Goal: Navigation & Orientation: Find specific page/section

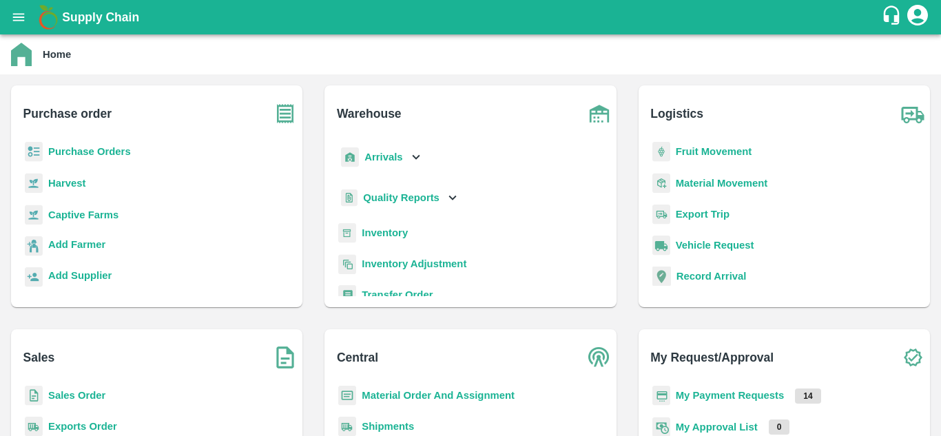
click at [90, 153] on b "Purchase Orders" at bounding box center [89, 151] width 83 height 11
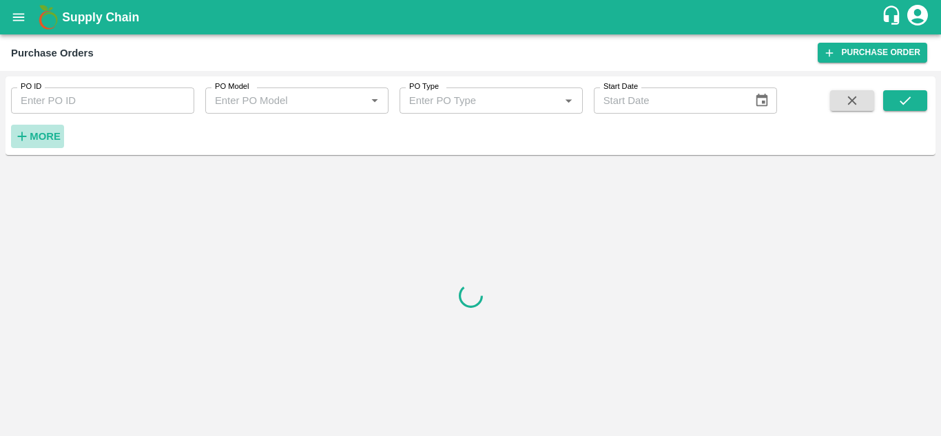
click at [39, 139] on strong "More" at bounding box center [45, 136] width 31 height 11
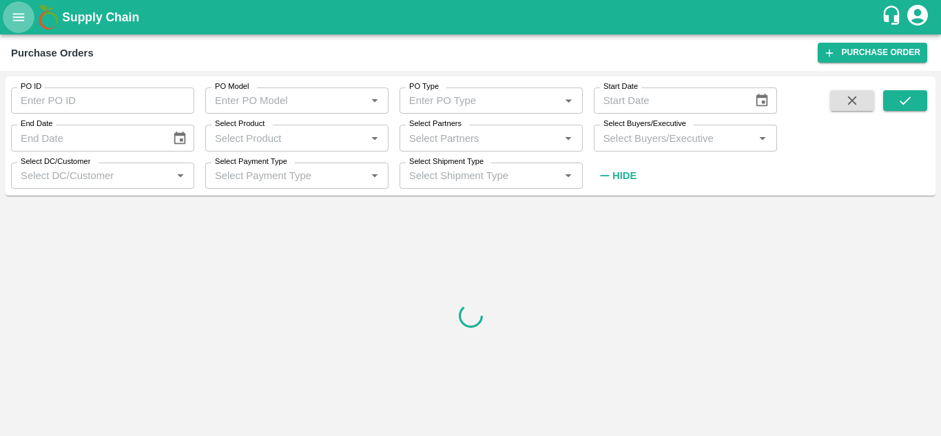
click at [21, 24] on icon "open drawer" at bounding box center [18, 17] width 15 height 15
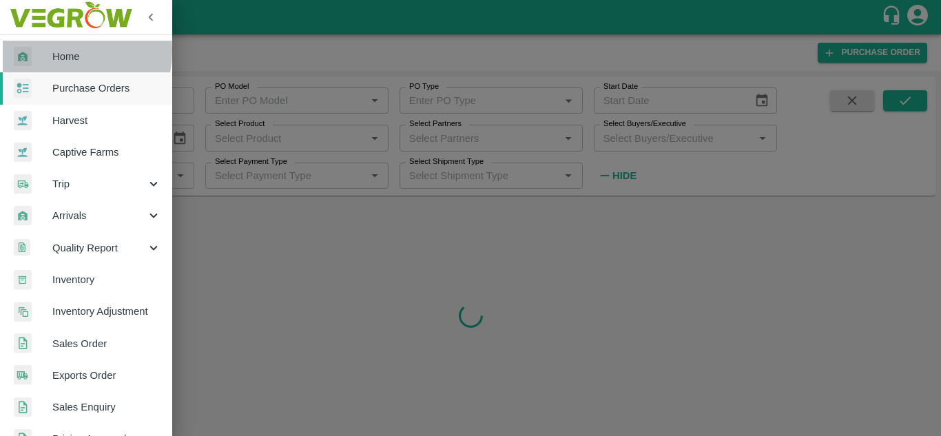
click at [55, 51] on span "Home" at bounding box center [106, 56] width 109 height 15
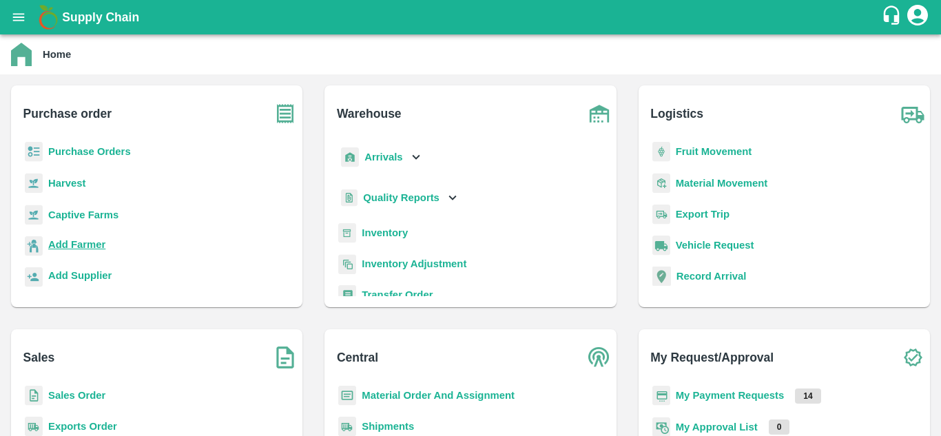
click at [83, 243] on b "Add Farmer" at bounding box center [76, 244] width 57 height 11
click at [76, 244] on b "Add Farmer" at bounding box center [76, 244] width 57 height 11
